Goal: Browse casually: Explore the website without a specific task or goal

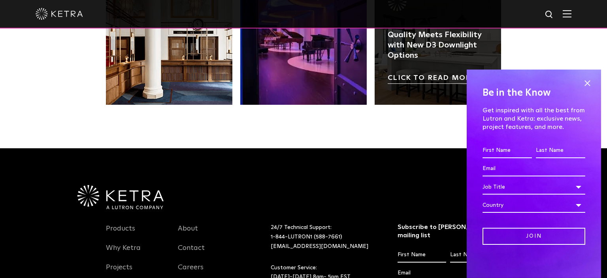
scroll to position [1543, 0]
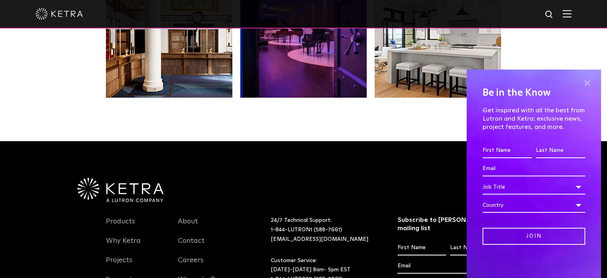
click at [589, 81] on span at bounding box center [587, 83] width 12 height 12
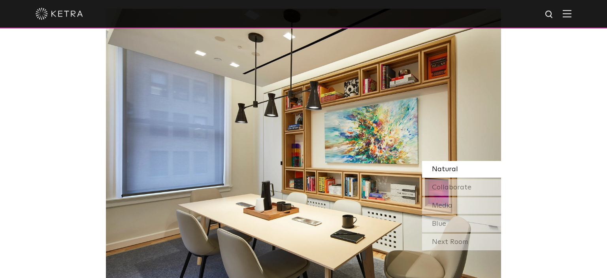
scroll to position [667, 0]
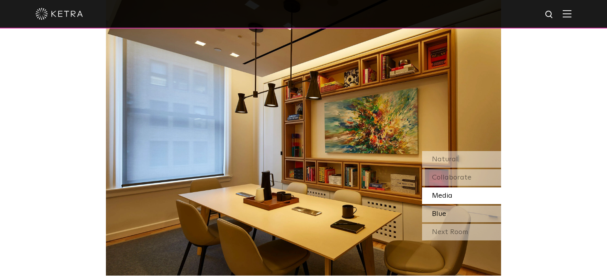
click at [440, 207] on div "Blue" at bounding box center [461, 213] width 79 height 17
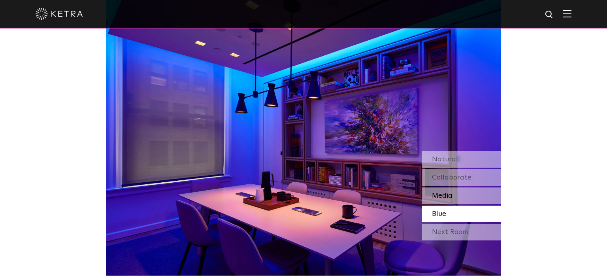
click at [449, 188] on div "Media" at bounding box center [461, 195] width 79 height 17
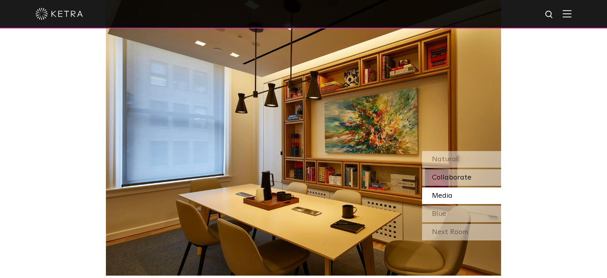
click at [449, 178] on span "Collaborate" at bounding box center [451, 177] width 39 height 7
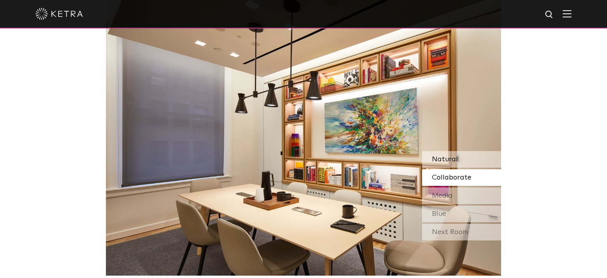
click at [456, 164] on div "Natural" at bounding box center [461, 159] width 79 height 17
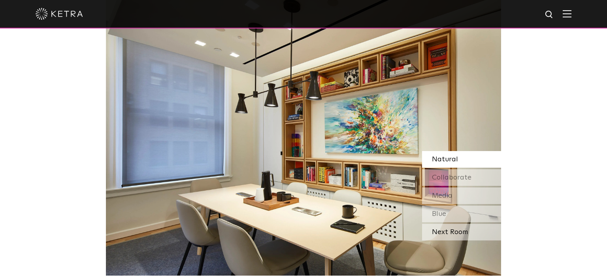
click at [449, 229] on div "Next Room" at bounding box center [461, 232] width 79 height 17
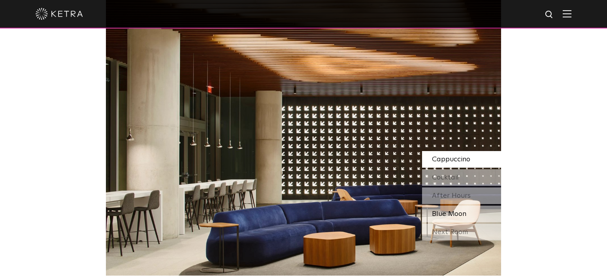
click at [445, 214] on span "Blue Moon" at bounding box center [449, 213] width 34 height 7
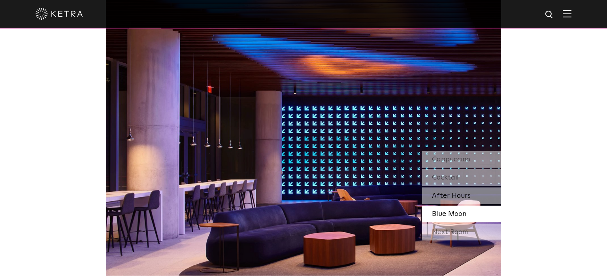
click at [450, 192] on span "After Hours" at bounding box center [451, 195] width 39 height 7
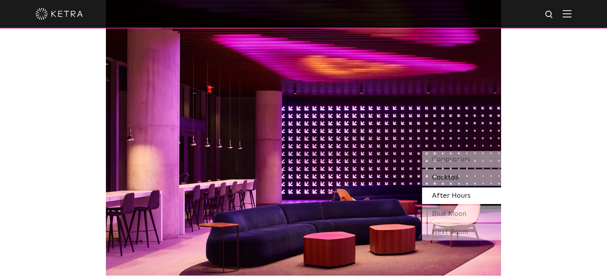
click at [455, 178] on span "Cocktail" at bounding box center [445, 177] width 27 height 7
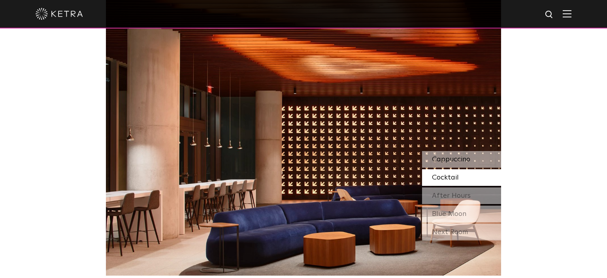
click at [456, 161] on span "Cappuccino" at bounding box center [451, 159] width 38 height 7
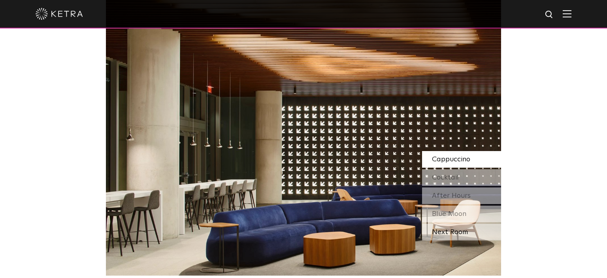
click at [451, 231] on div "Next Room" at bounding box center [461, 232] width 79 height 17
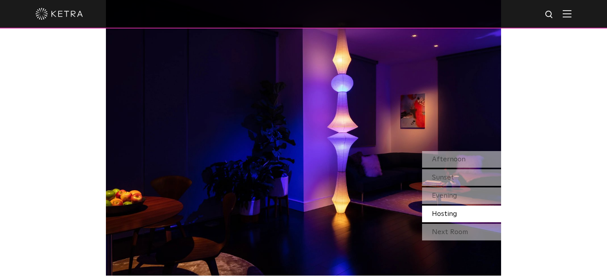
click at [450, 214] on span "Hosting" at bounding box center [444, 213] width 25 height 7
click at [452, 195] on span "Evening" at bounding box center [444, 195] width 25 height 7
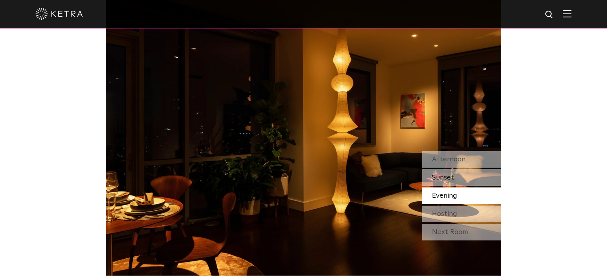
click at [449, 178] on span "Sunset" at bounding box center [443, 177] width 22 height 7
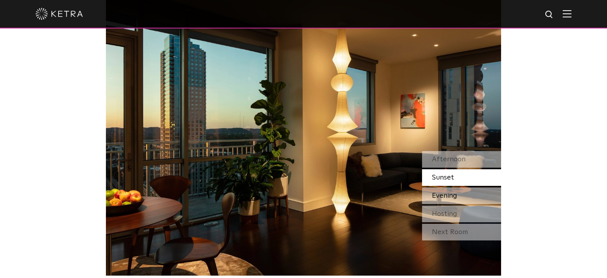
click at [444, 196] on span "Evening" at bounding box center [444, 195] width 25 height 7
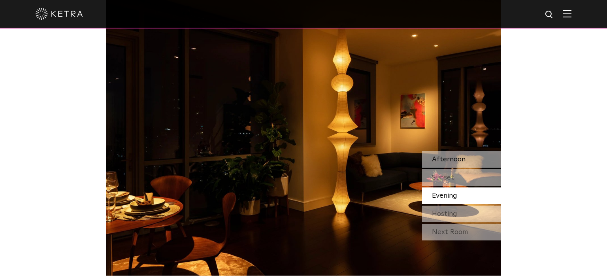
click at [453, 158] on span "Afternoon" at bounding box center [449, 159] width 34 height 7
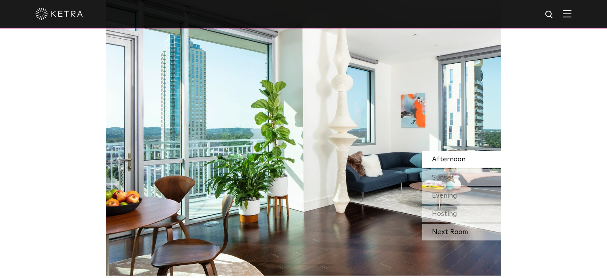
click at [465, 230] on div "Next Room" at bounding box center [461, 232] width 79 height 17
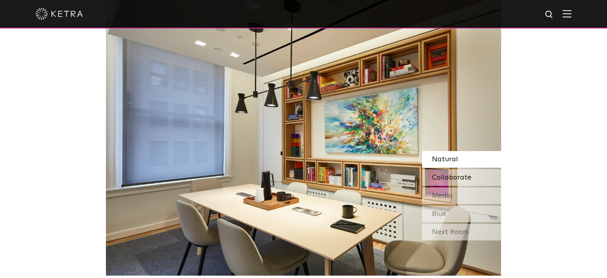
click at [446, 170] on div "Collaborate" at bounding box center [461, 177] width 79 height 17
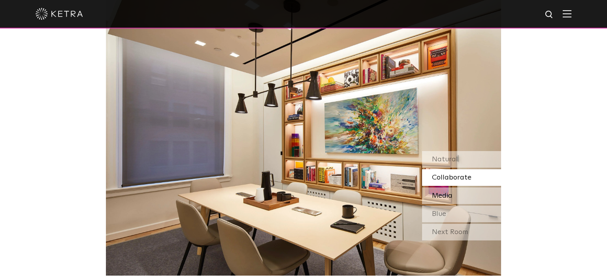
click at [447, 197] on span "Media" at bounding box center [442, 195] width 21 height 7
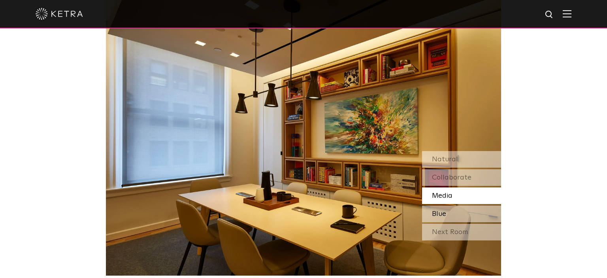
click at [453, 214] on div "Blue" at bounding box center [461, 213] width 79 height 17
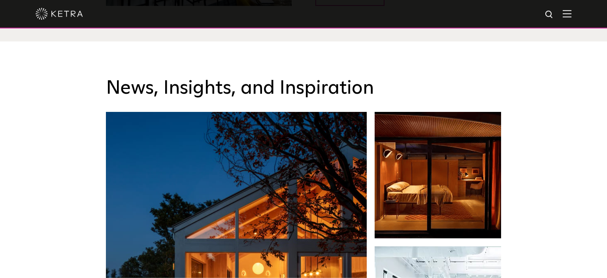
scroll to position [1084, 0]
